Goal: Transaction & Acquisition: Purchase product/service

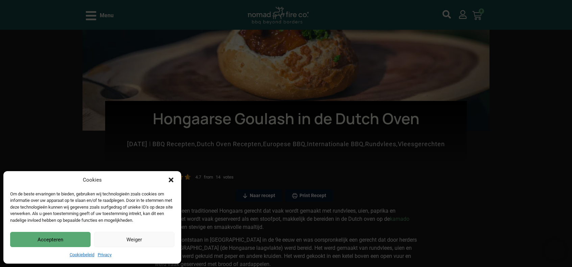
scroll to position [135, 0]
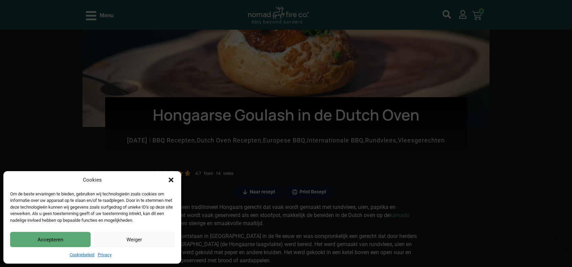
click at [174, 179] on icon "Dialog sluiten" at bounding box center [171, 180] width 7 height 7
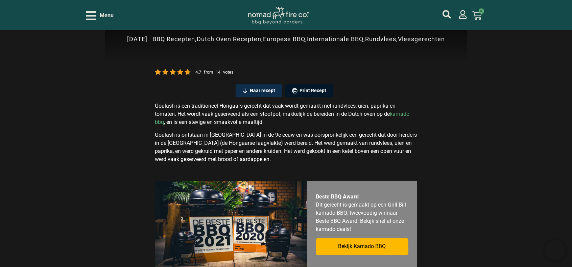
click at [262, 86] on link "Naar recept" at bounding box center [259, 90] width 46 height 13
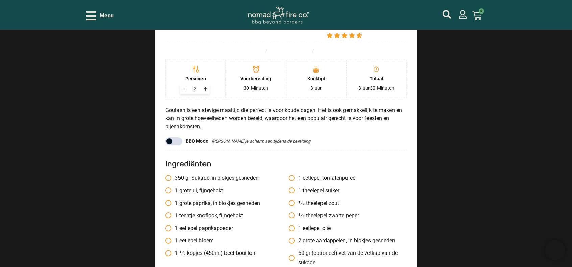
scroll to position [777, 0]
click at [203, 87] on div "+" at bounding box center [205, 88] width 9 height 10
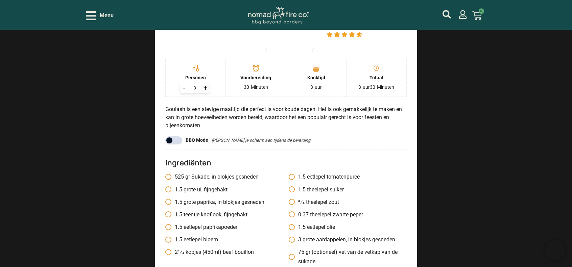
click at [205, 87] on div "+" at bounding box center [205, 88] width 9 height 10
type input "6"
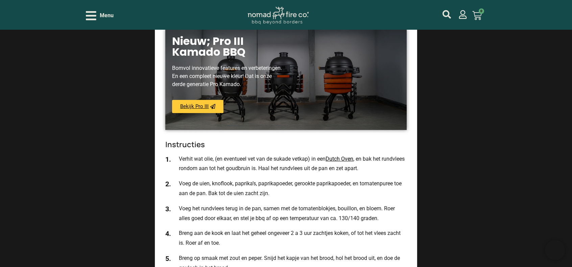
scroll to position [1013, 0]
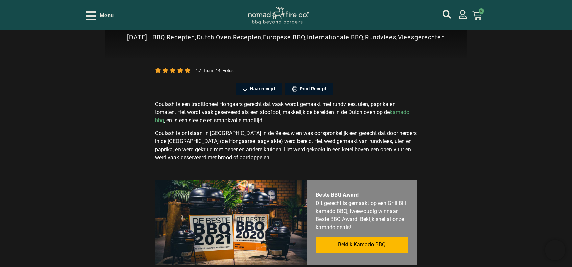
scroll to position [237, 0]
